Goal: Information Seeking & Learning: Learn about a topic

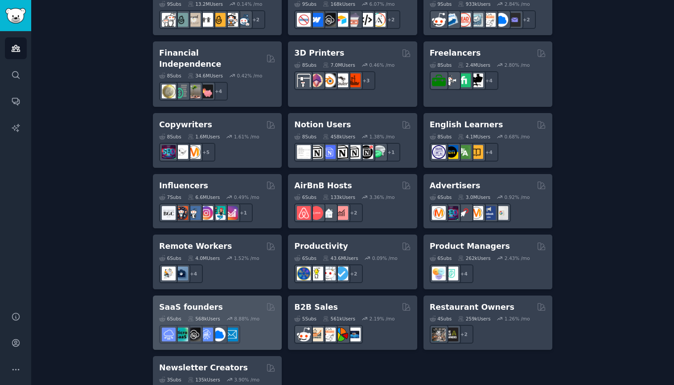
scroll to position [618, 0]
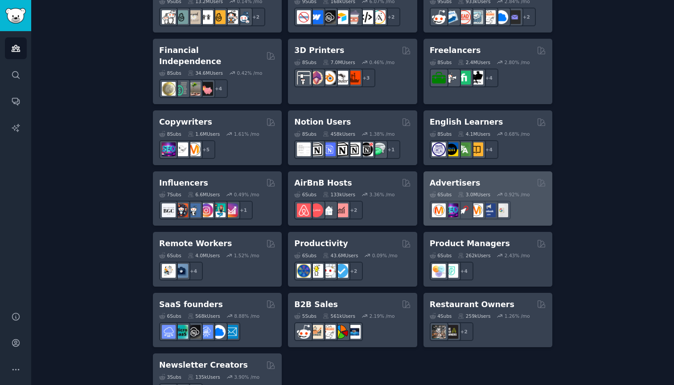
click at [497, 178] on div "Advertisers Curated by GummySearch" at bounding box center [487, 183] width 116 height 11
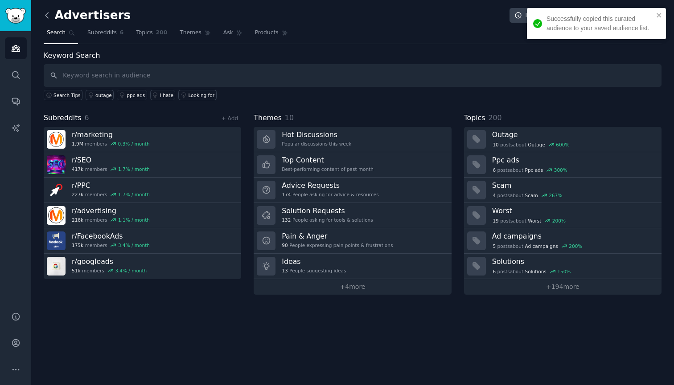
click at [46, 16] on icon at bounding box center [46, 15] width 9 height 9
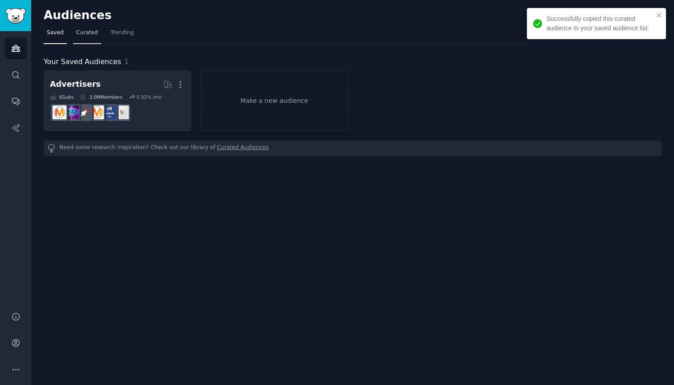
click at [80, 34] on span "Curated" at bounding box center [87, 33] width 22 height 8
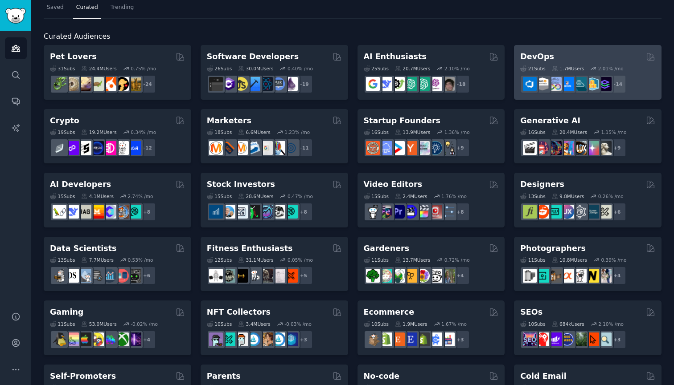
scroll to position [43, 0]
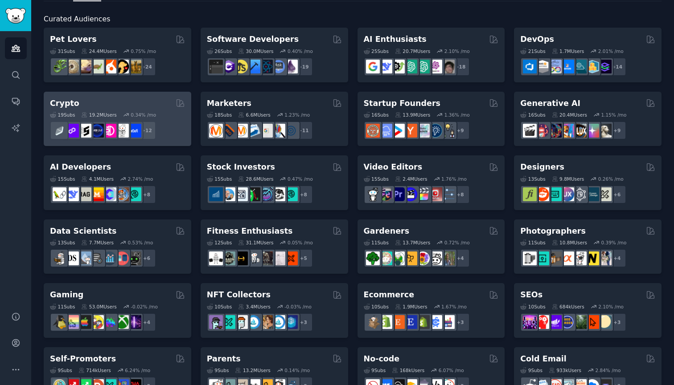
click at [127, 102] on div "Crypto" at bounding box center [117, 103] width 135 height 11
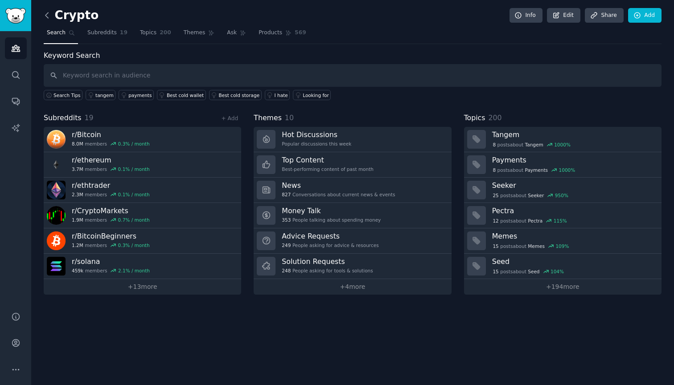
click at [51, 20] on link at bounding box center [49, 15] width 11 height 14
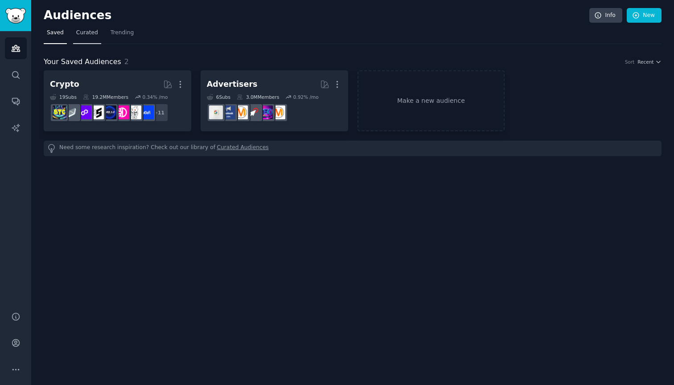
click at [78, 34] on span "Curated" at bounding box center [87, 33] width 22 height 8
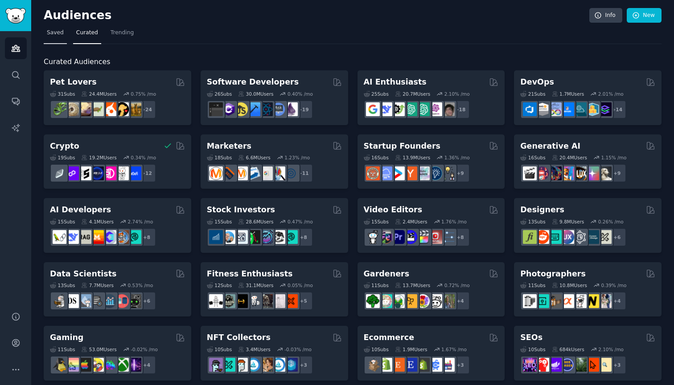
click at [60, 29] on span "Saved" at bounding box center [55, 33] width 17 height 8
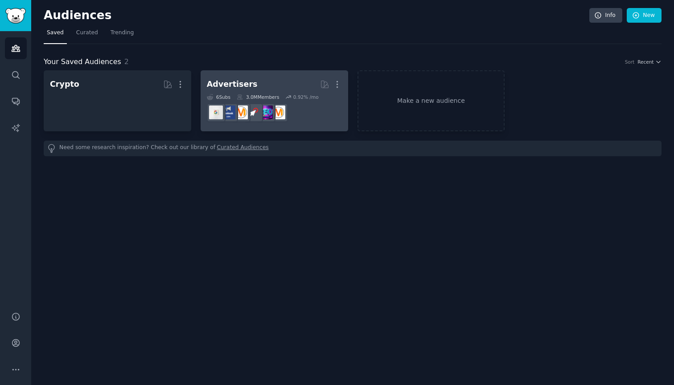
click at [217, 92] on div "Advertisers More 6 Sub s 3.0M Members 0.92 % /mo" at bounding box center [274, 101] width 135 height 49
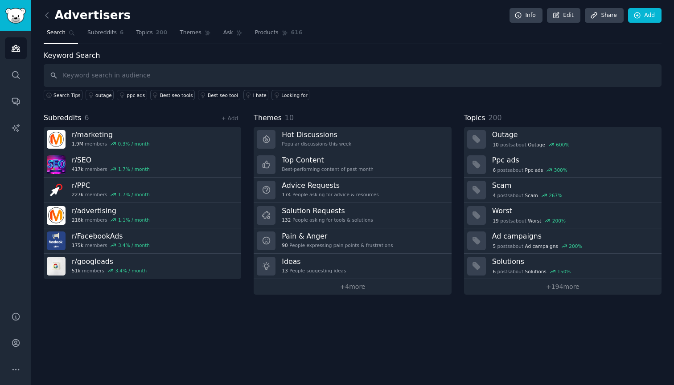
click at [53, 19] on link at bounding box center [49, 15] width 11 height 14
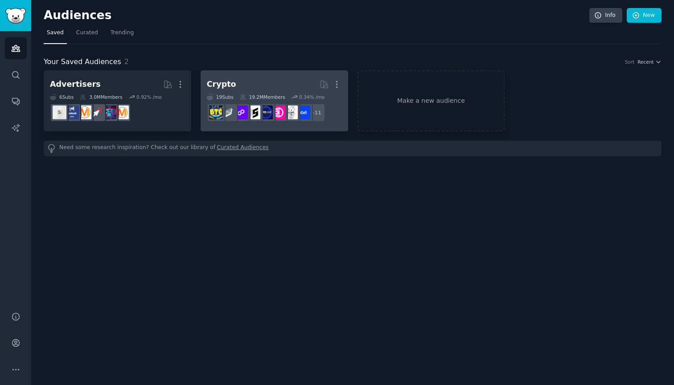
click at [221, 85] on div "Crypto" at bounding box center [221, 84] width 29 height 11
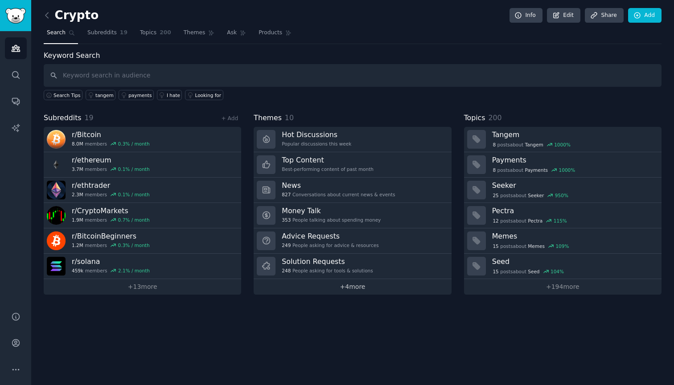
click at [323, 289] on link "+ 4 more" at bounding box center [351, 287] width 197 height 16
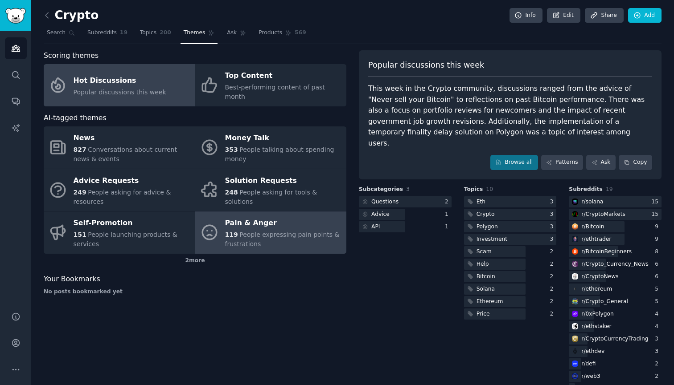
click at [266, 231] on span "People expressing pain points & frustrations" at bounding box center [282, 239] width 114 height 16
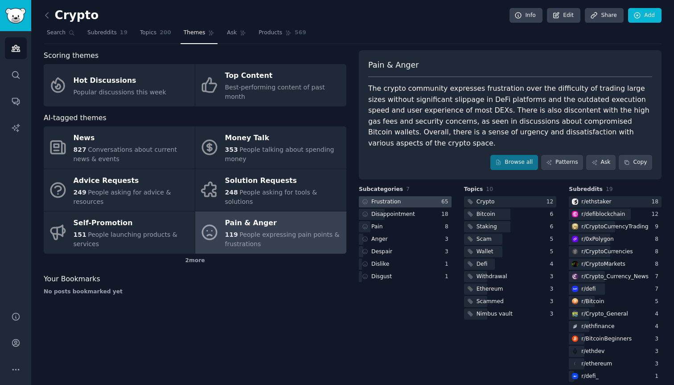
click at [417, 196] on div at bounding box center [405, 201] width 93 height 11
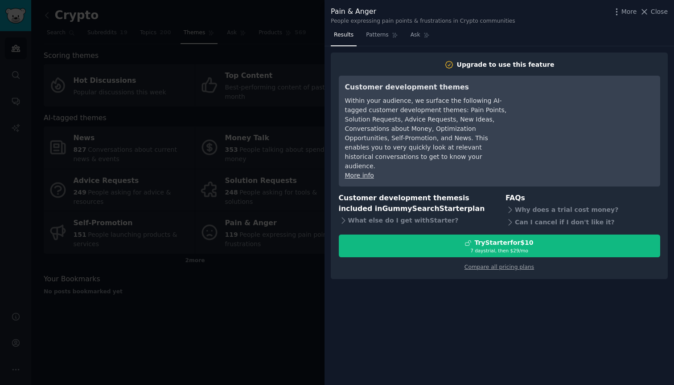
click at [204, 133] on div at bounding box center [337, 192] width 674 height 385
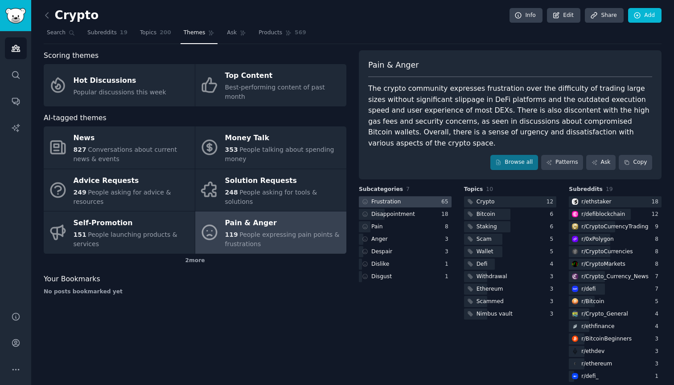
click at [403, 196] on div at bounding box center [405, 201] width 93 height 11
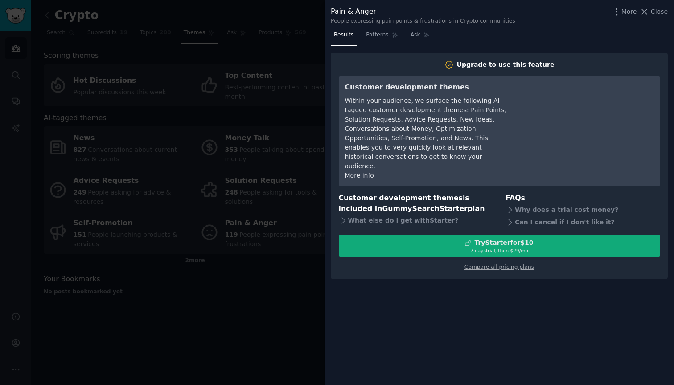
click at [422, 238] on div "Try Starter for $10" at bounding box center [499, 242] width 320 height 9
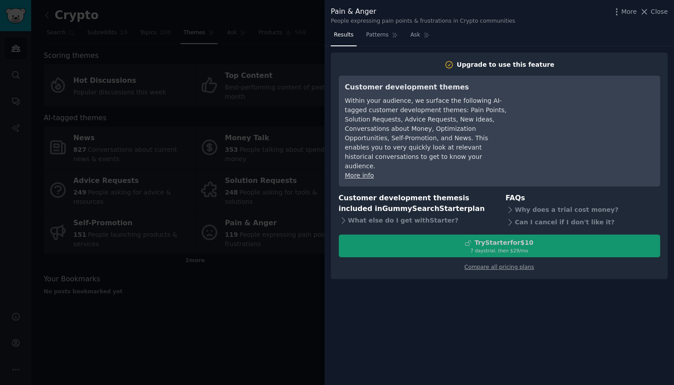
click at [95, 18] on div at bounding box center [337, 192] width 674 height 385
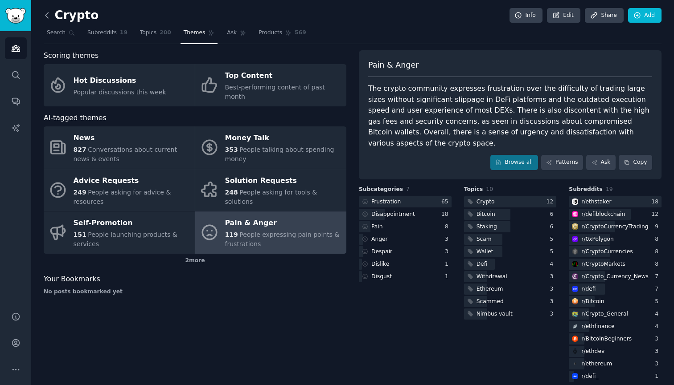
click at [47, 16] on icon at bounding box center [46, 15] width 9 height 9
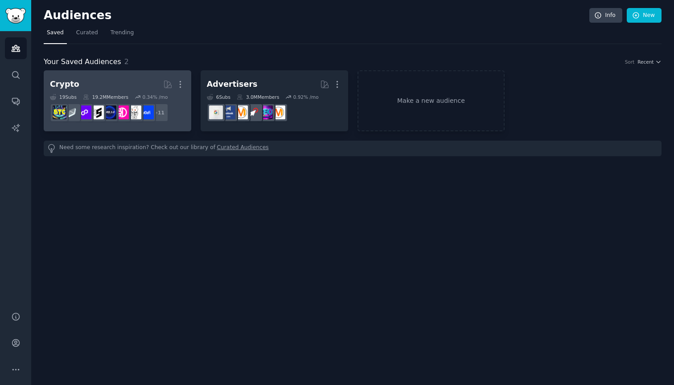
click at [187, 84] on link "Crypto Curated by GummySearch More 19 Sub s 19.2M Members 0.34 % /mo + 11" at bounding box center [117, 100] width 147 height 61
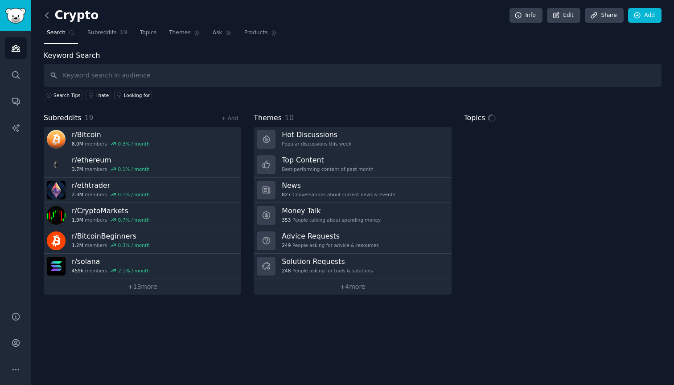
click at [45, 15] on icon at bounding box center [46, 15] width 9 height 9
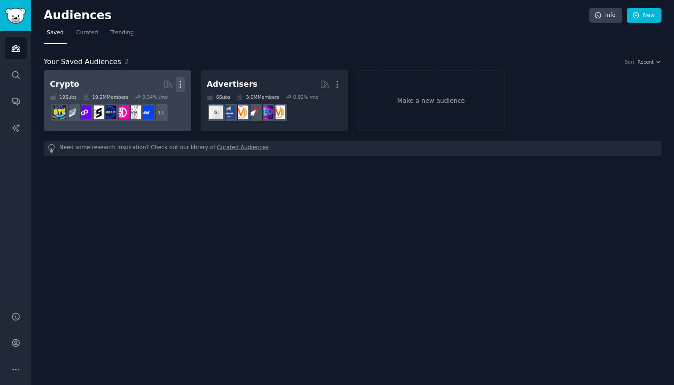
click at [178, 83] on icon "button" at bounding box center [180, 84] width 9 height 9
click at [145, 101] on div "Delete" at bounding box center [149, 103] width 42 height 19
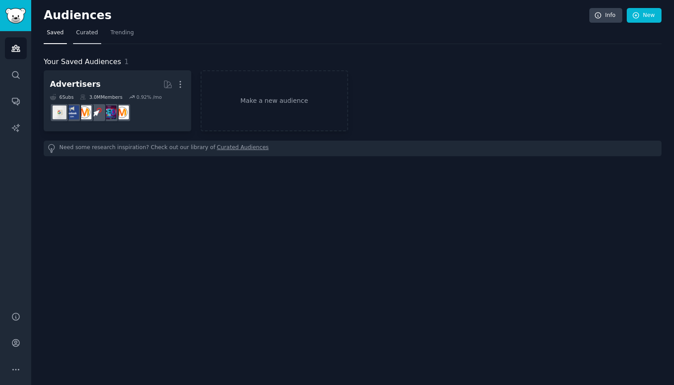
click at [90, 36] on span "Curated" at bounding box center [87, 33] width 22 height 8
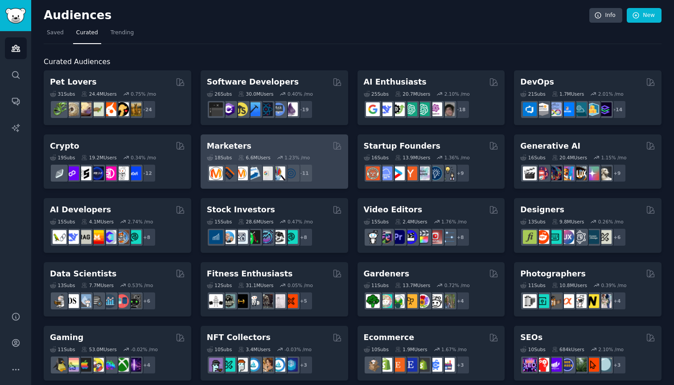
click at [237, 146] on h2 "Marketers" at bounding box center [229, 146] width 45 height 11
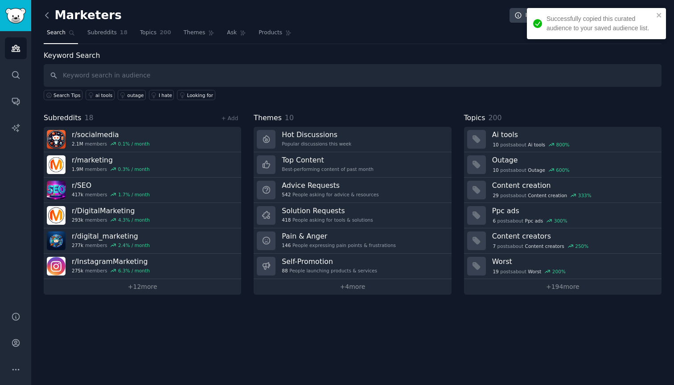
click at [49, 14] on icon at bounding box center [46, 15] width 9 height 9
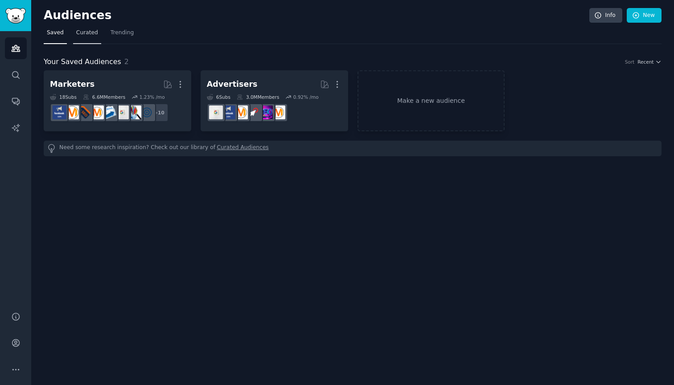
click at [86, 32] on span "Curated" at bounding box center [87, 33] width 22 height 8
